Goal: Task Accomplishment & Management: Use online tool/utility

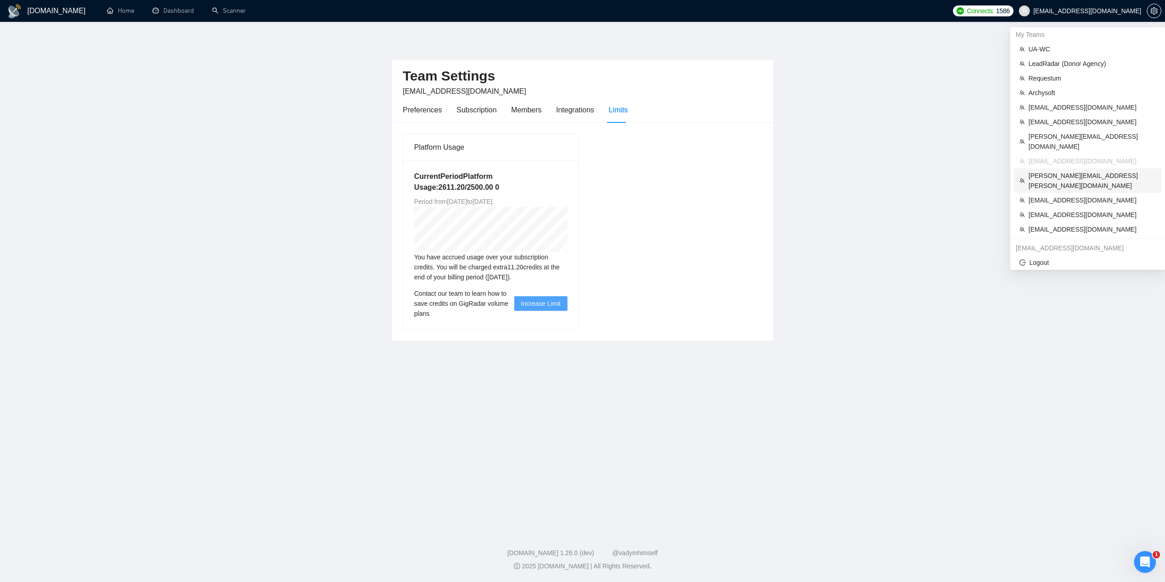
click at [1045, 171] on span "[PERSON_NAME][EMAIL_ADDRESS][PERSON_NAME][DOMAIN_NAME]" at bounding box center [1091, 181] width 127 height 20
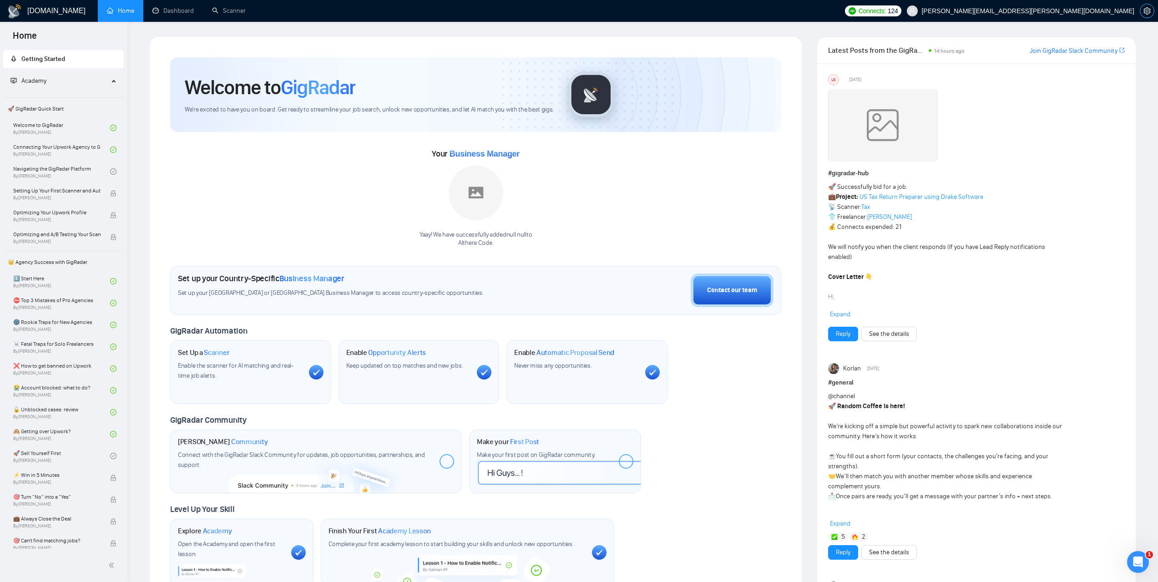
click at [1145, 10] on icon "setting" at bounding box center [1147, 10] width 7 height 7
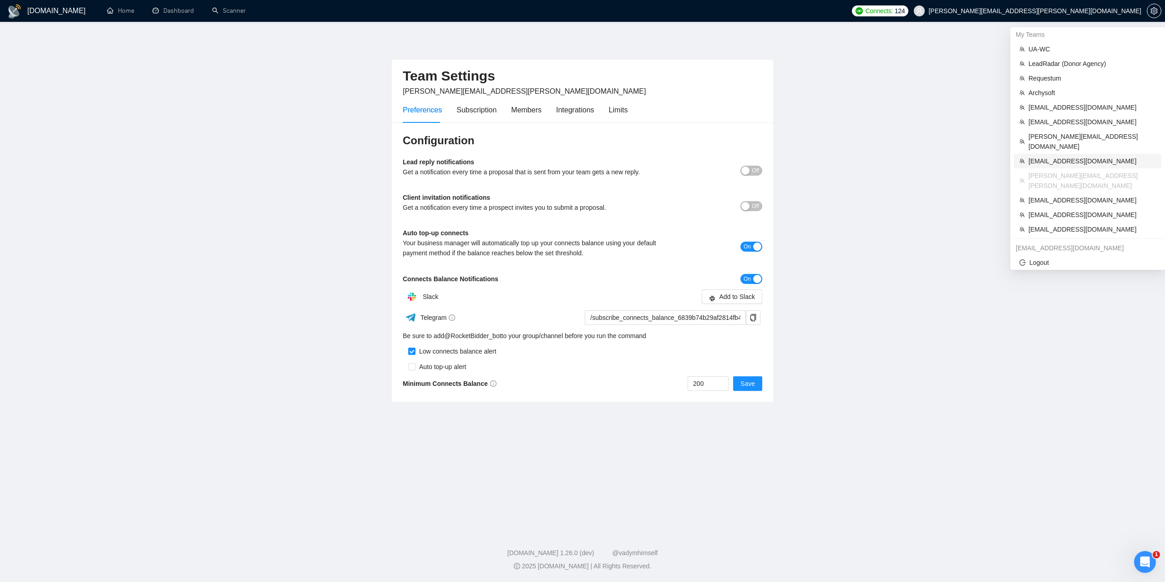
click at [1058, 156] on span "[EMAIL_ADDRESS][DOMAIN_NAME]" at bounding box center [1091, 161] width 127 height 10
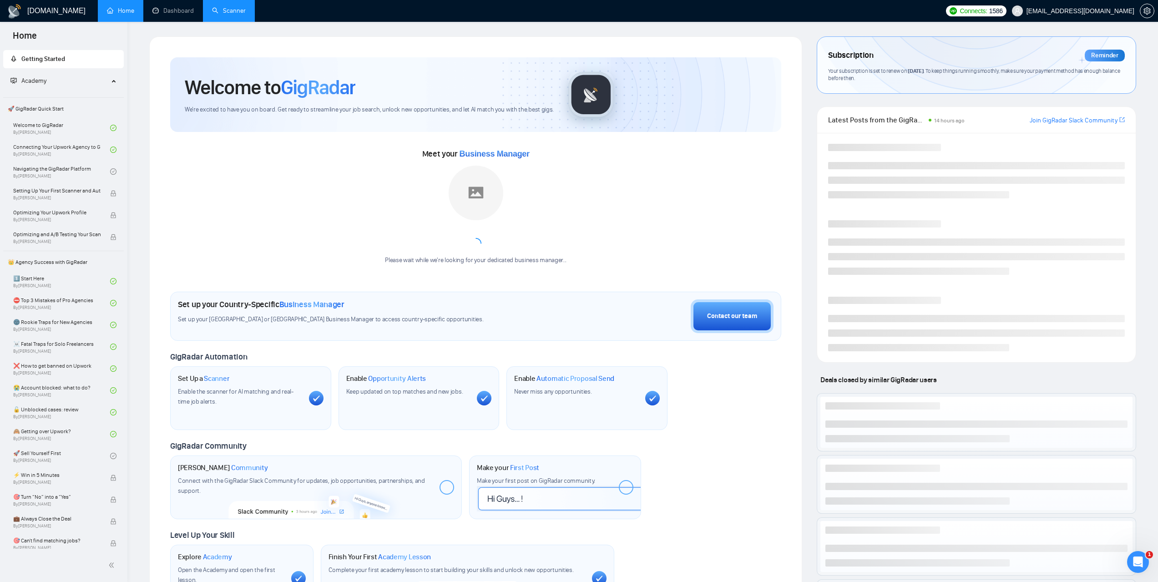
click at [240, 11] on link "Scanner" at bounding box center [229, 11] width 34 height 8
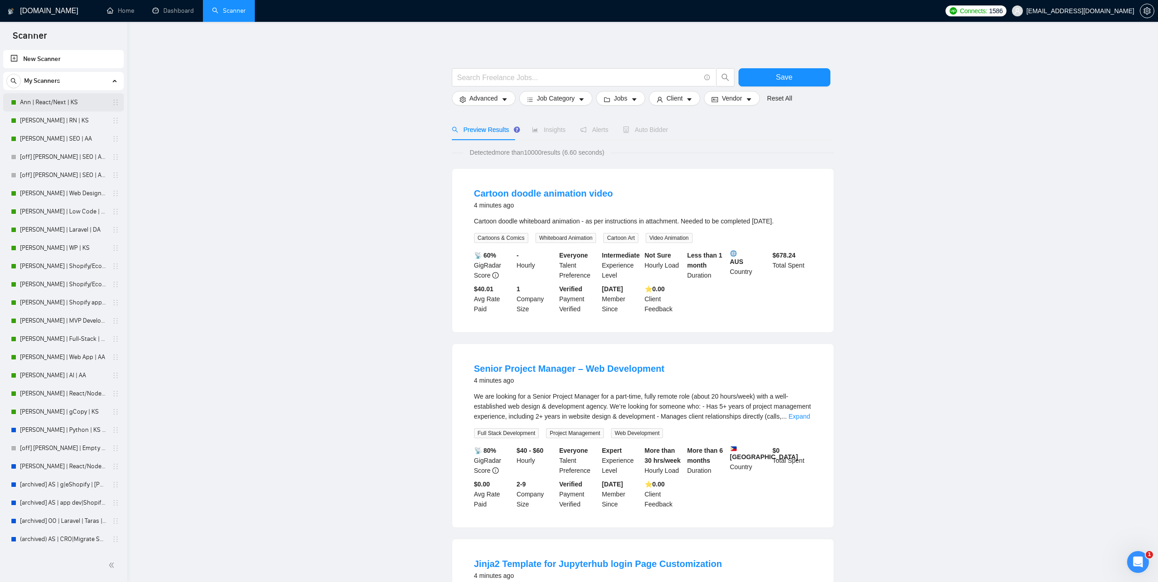
click at [73, 101] on link "Ann | React/Next | KS" at bounding box center [63, 102] width 86 height 18
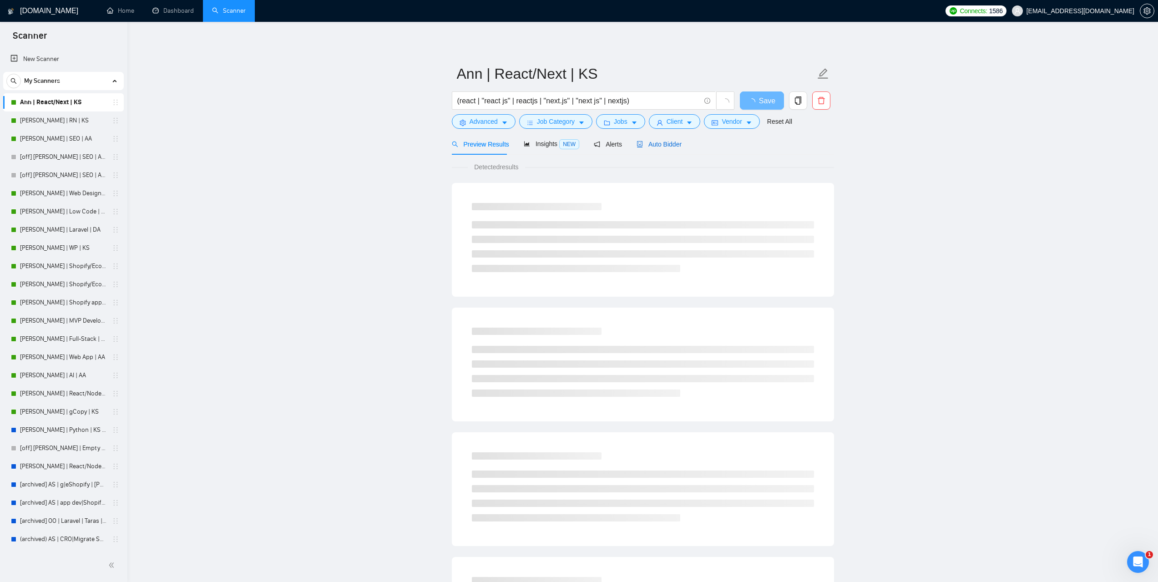
click at [658, 149] on div "Auto Bidder" at bounding box center [659, 144] width 45 height 10
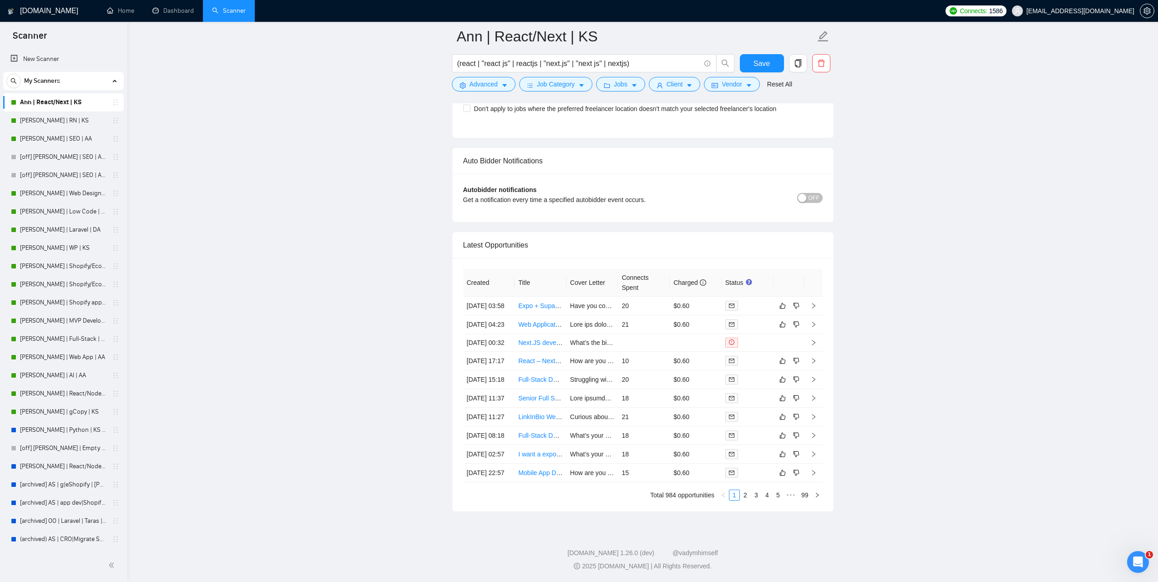
scroll to position [2181, 0]
